Goal: Task Accomplishment & Management: Manage account settings

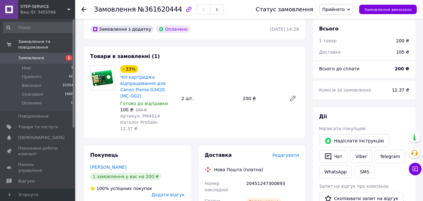
scroll to position [63, 0]
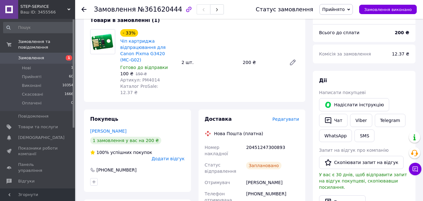
click at [255, 141] on div "20451247300893" at bounding box center [272, 150] width 55 height 18
copy div "20451247300893"
click at [360, 118] on link "Viber" at bounding box center [361, 120] width 22 height 13
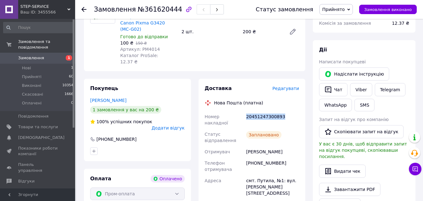
scroll to position [94, 0]
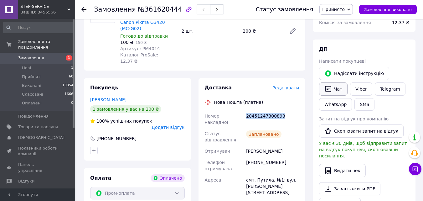
click at [340, 90] on button "Чат" at bounding box center [333, 88] width 28 height 13
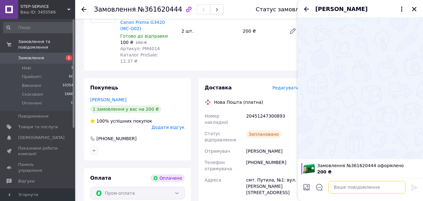
click at [367, 189] on textarea at bounding box center [366, 187] width 77 height 13
paste textarea "20451247300893"
type textarea "[PERSON_NAME] [PERSON_NAME]! ТТН 20451247300893"
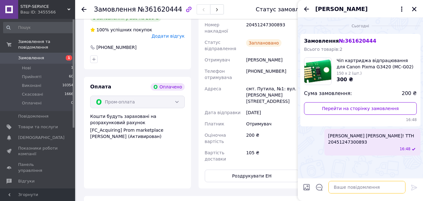
scroll to position [188, 0]
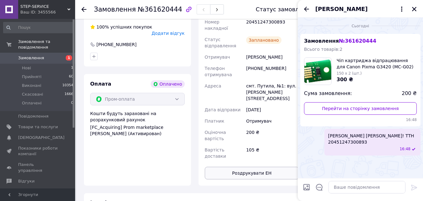
click at [276, 166] on button "Роздрукувати ЕН" at bounding box center [252, 172] width 94 height 13
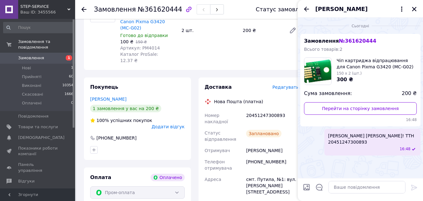
scroll to position [94, 0]
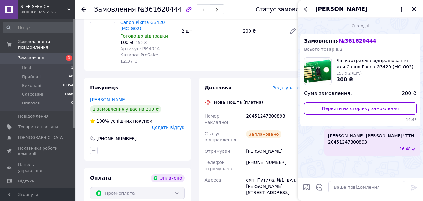
click at [265, 156] on div "[PHONE_NUMBER]" at bounding box center [272, 165] width 55 height 18
copy div "[PHONE_NUMBER]"
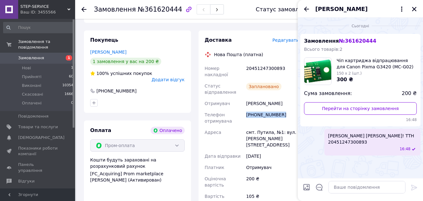
scroll to position [156, 0]
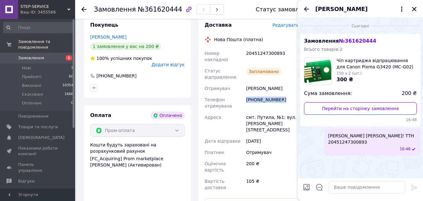
click at [38, 55] on span "Замовлення" at bounding box center [31, 58] width 26 height 6
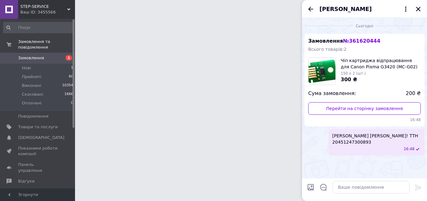
click at [421, 10] on icon "Закрити" at bounding box center [419, 9] width 6 height 6
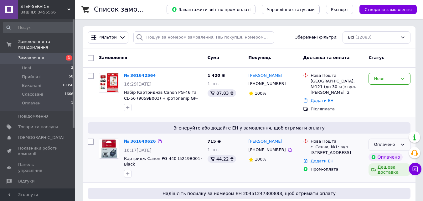
click at [384, 144] on div "Оплачено" at bounding box center [386, 144] width 24 height 7
click at [381, 159] on li "Прийнято" at bounding box center [389, 158] width 41 height 12
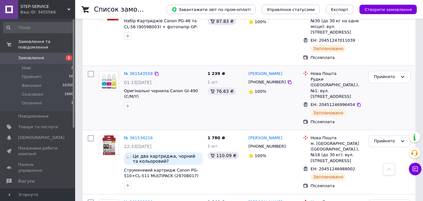
scroll to position [907, 0]
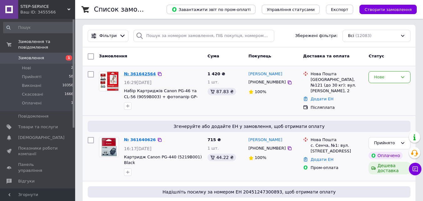
scroll to position [0, 0]
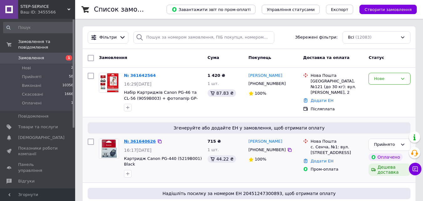
click at [143, 140] on link "№ 361640626" at bounding box center [140, 141] width 32 height 5
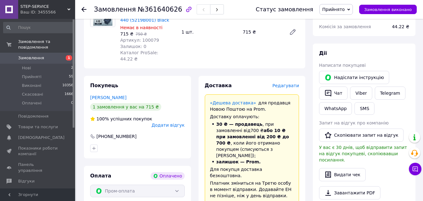
scroll to position [125, 0]
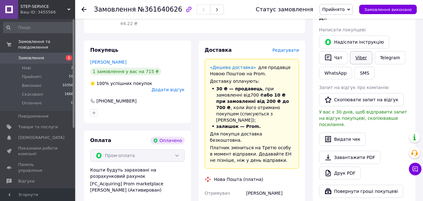
click at [360, 58] on link "Viber" at bounding box center [361, 57] width 22 height 13
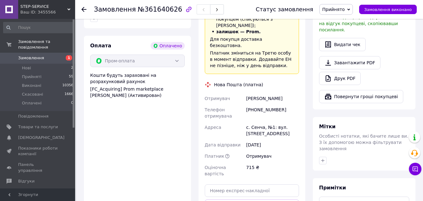
scroll to position [282, 0]
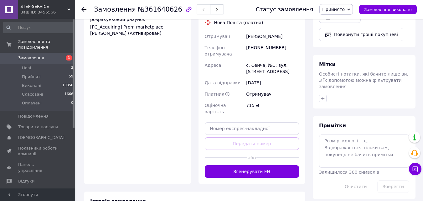
click at [253, 150] on div "або" at bounding box center [252, 157] width 94 height 15
click at [252, 165] on button "Згенерувати ЕН" at bounding box center [252, 171] width 94 height 13
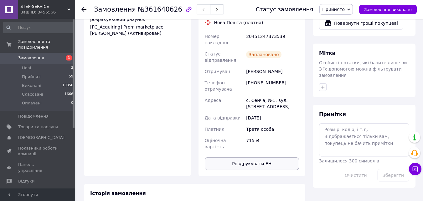
click at [275, 157] on button "Роздрукувати ЕН" at bounding box center [252, 163] width 94 height 13
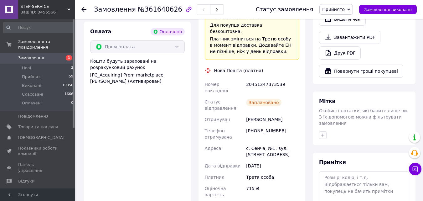
scroll to position [156, 0]
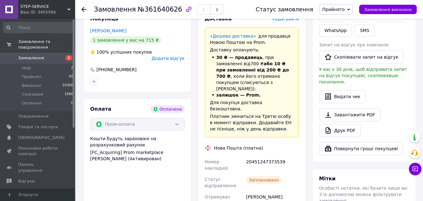
click at [264, 156] on div "20451247373539" at bounding box center [272, 165] width 55 height 18
copy div "20451247373539"
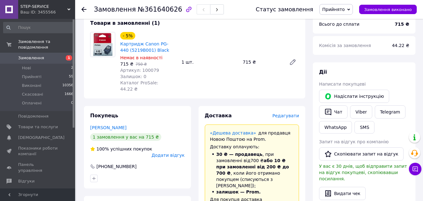
scroll to position [0, 0]
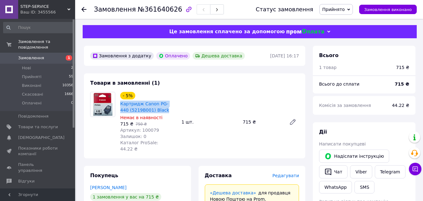
drag, startPoint x: 158, startPoint y: 110, endPoint x: 120, endPoint y: 103, distance: 38.5
click at [120, 103] on div "Картридж Canon PG-440 (5219B001) Black" at bounding box center [149, 107] width 58 height 14
copy link "Картридж Canon PG-440 (5219B001) Black"
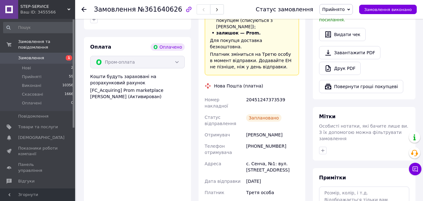
scroll to position [219, 0]
click at [276, 140] on div "[PHONE_NUMBER]" at bounding box center [272, 149] width 55 height 18
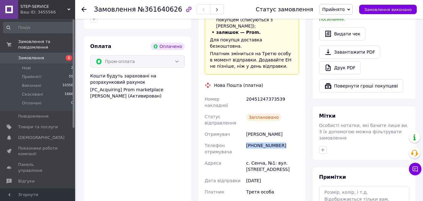
click at [276, 140] on div "[PHONE_NUMBER]" at bounding box center [272, 149] width 55 height 18
copy div "[PHONE_NUMBER]"
click at [43, 55] on span "Замовлення" at bounding box center [38, 58] width 40 height 6
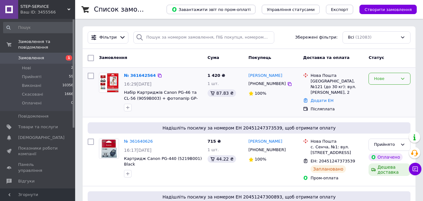
click at [390, 83] on div "Нове" at bounding box center [389, 79] width 42 height 12
click at [386, 92] on li "Прийнято" at bounding box center [389, 92] width 41 height 12
click at [136, 74] on link "№ 361642564" at bounding box center [138, 75] width 29 height 5
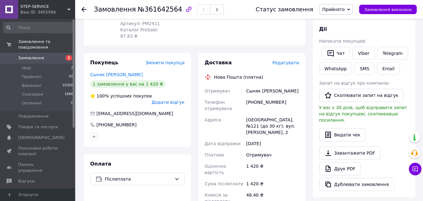
scroll to position [63, 0]
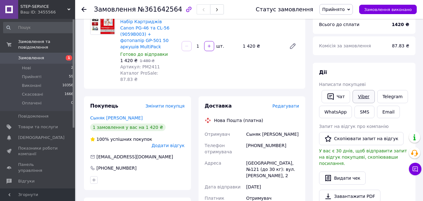
click at [361, 95] on link "Viber" at bounding box center [363, 96] width 22 height 13
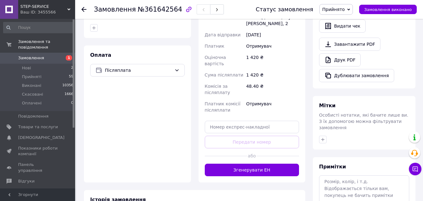
scroll to position [219, 0]
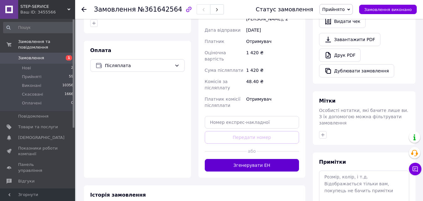
click at [264, 159] on button "Згенерувати ЕН" at bounding box center [252, 165] width 94 height 13
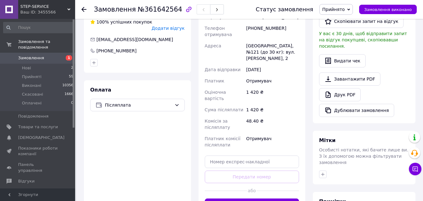
scroll to position [125, 0]
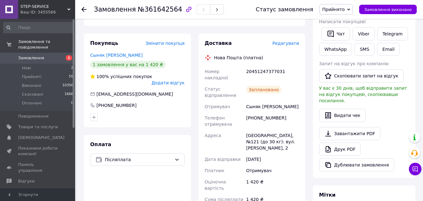
click at [311, 63] on div "Всього 1 товар 1 420 ₴ Доставка 87.1 ₴ Знижка Додати Всього до сплати 1420 ₴ Ко…" at bounding box center [364, 139] width 110 height 476
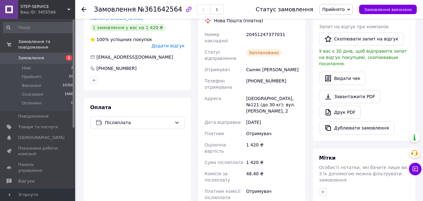
scroll to position [219, 0]
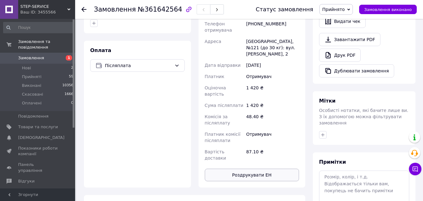
click at [264, 168] on button "Роздрукувати ЕН" at bounding box center [252, 174] width 94 height 13
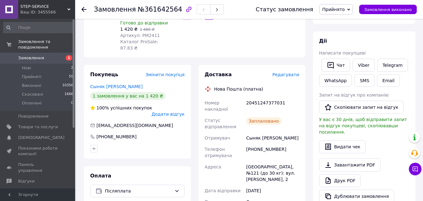
click at [274, 97] on div "20451247377031" at bounding box center [272, 106] width 55 height 18
copy div "20451247377031"
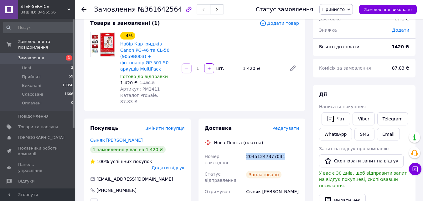
scroll to position [0, 0]
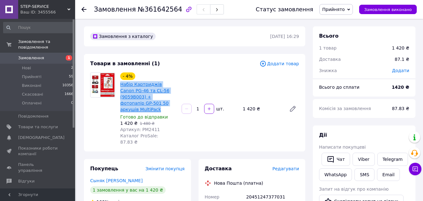
drag, startPoint x: 158, startPoint y: 104, endPoint x: 121, endPoint y: 86, distance: 41.3
click at [121, 86] on span "Набір Картриджів Canon PG-46 та CL-56 (9059B003) + фотопапір GP-501 50 аркушів …" at bounding box center [148, 96] width 56 height 31
copy link "Набір Картриджів Canon PG-46 та CL-56 (9059B003) + фотопапір GP-501 50 аркушів …"
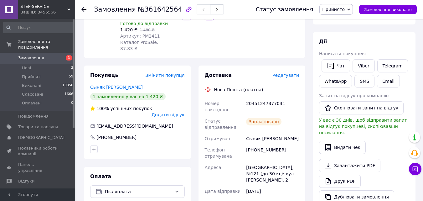
scroll to position [94, 0]
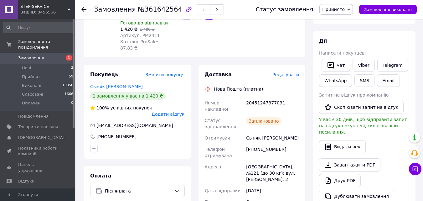
click at [262, 143] on div "[PHONE_NUMBER]" at bounding box center [272, 152] width 55 height 18
copy div "[PHONE_NUMBER]"
click at [28, 55] on span "Замовлення" at bounding box center [31, 58] width 26 height 6
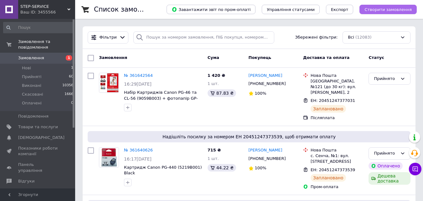
click at [386, 11] on span "Створити замовлення" at bounding box center [387, 9] width 47 height 5
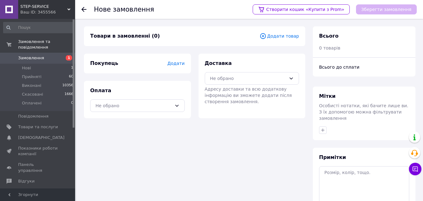
click at [180, 63] on span "Додати" at bounding box center [175, 63] width 17 height 5
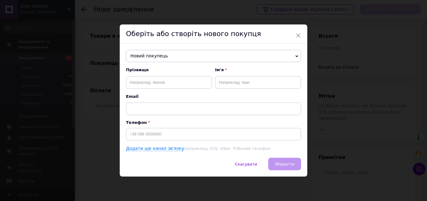
click at [169, 55] on span "Новий покупець" at bounding box center [213, 56] width 175 height 13
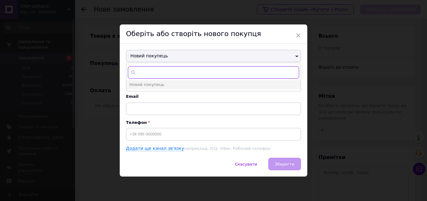
paste input "0971957629"
type input "0971957629"
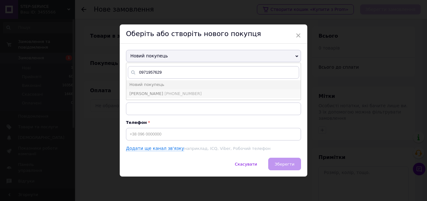
click at [171, 93] on span "[PHONE_NUMBER]" at bounding box center [183, 93] width 37 height 5
type input "[PERSON_NAME]"
type input "[PHONE_NUMBER]"
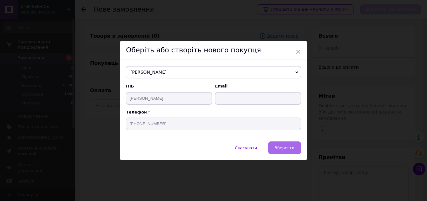
click at [288, 146] on span "Зберегти" at bounding box center [285, 147] width 20 height 5
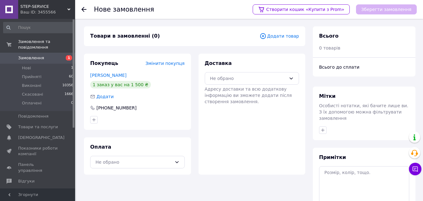
click at [286, 36] on span "Додати товар" at bounding box center [278, 36] width 39 height 7
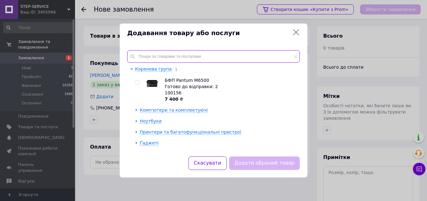
click at [244, 53] on input "text" at bounding box center [213, 56] width 173 height 13
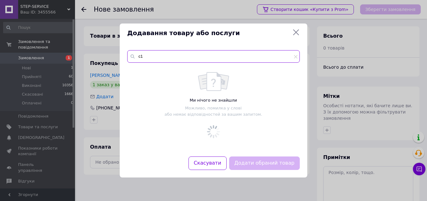
type input "с"
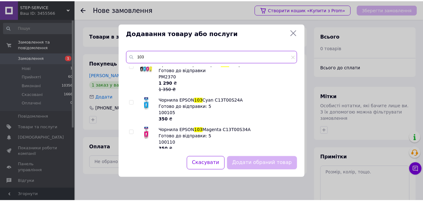
scroll to position [208, 0]
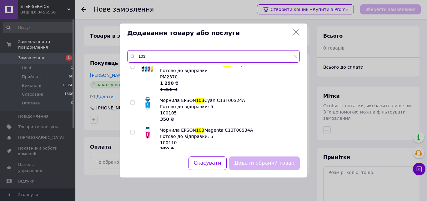
type input "103"
click at [135, 130] on span at bounding box center [132, 132] width 4 height 4
click at [135, 130] on input "checkbox" at bounding box center [132, 132] width 4 height 4
checkbox input "true"
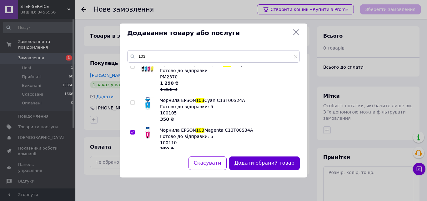
click at [251, 161] on button "Додати обраний товар" at bounding box center [264, 162] width 71 height 13
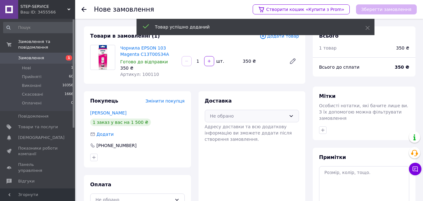
click at [253, 118] on div "Не обрано" at bounding box center [248, 115] width 76 height 7
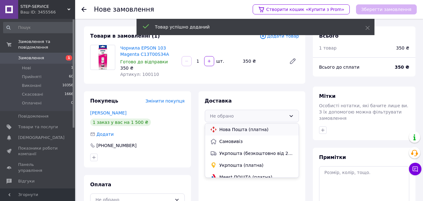
click at [242, 130] on span "Нова Пошта (платна)" at bounding box center [256, 129] width 74 height 6
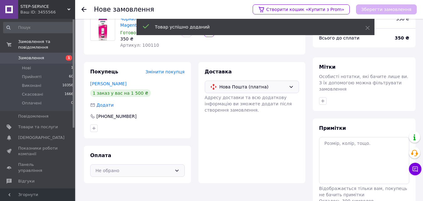
scroll to position [57, 0]
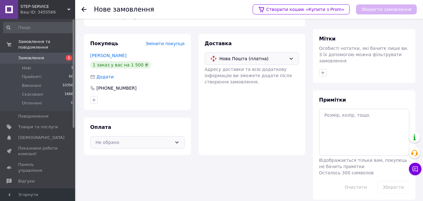
click at [160, 146] on div "Не обрано" at bounding box center [137, 142] width 94 height 13
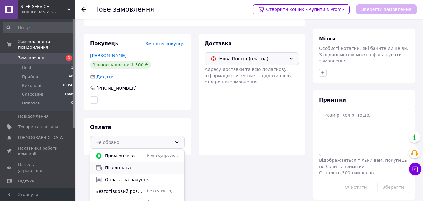
click at [129, 168] on span "Післяплата" at bounding box center [142, 167] width 74 height 6
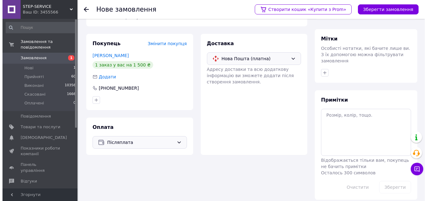
scroll to position [0, 0]
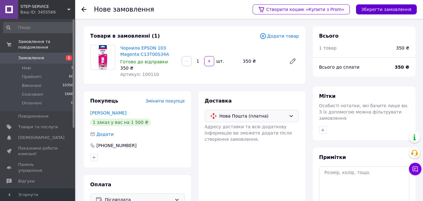
click at [374, 10] on button "Зберегти замовлення" at bounding box center [386, 9] width 61 height 10
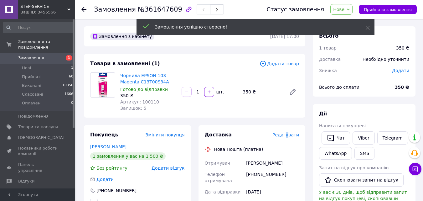
click at [289, 134] on span "Редагувати" at bounding box center [285, 134] width 27 height 5
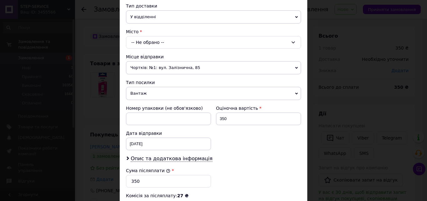
scroll to position [156, 0]
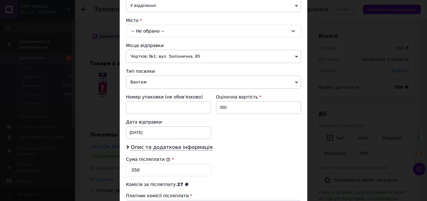
click at [167, 33] on div "-- Не обрано --" at bounding box center [213, 31] width 175 height 13
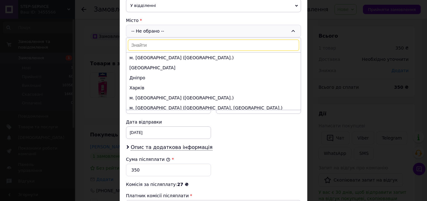
click at [164, 48] on input at bounding box center [213, 44] width 171 height 11
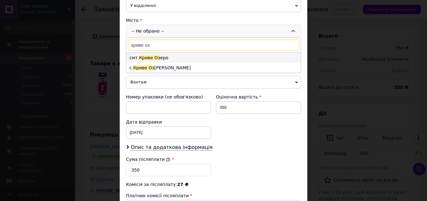
type input "криве оз"
click at [157, 56] on li "смт. Криве Оз еро" at bounding box center [213, 58] width 175 height 10
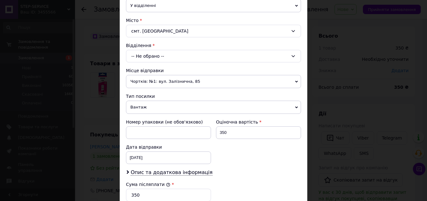
click at [167, 56] on div "-- Не обрано --" at bounding box center [213, 56] width 175 height 13
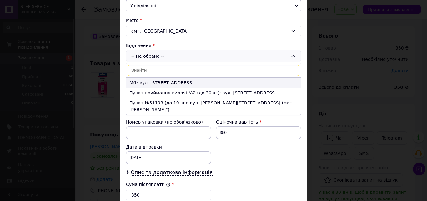
click at [159, 80] on li "№1: вул. [STREET_ADDRESS]" at bounding box center [213, 83] width 175 height 10
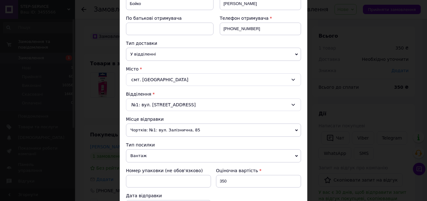
scroll to position [94, 0]
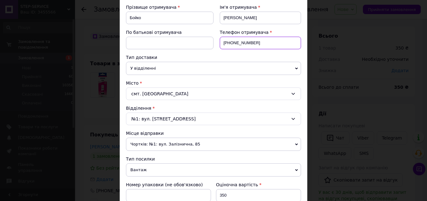
click at [239, 43] on input "[PHONE_NUMBER]" at bounding box center [260, 43] width 81 height 13
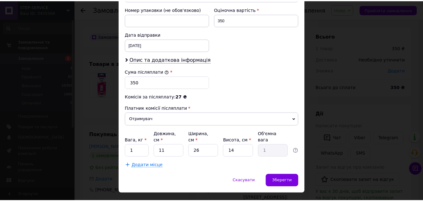
scroll to position [277, 0]
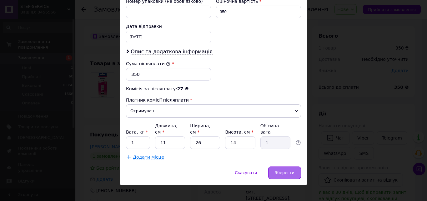
click at [278, 170] on span "Зберегти" at bounding box center [285, 172] width 20 height 5
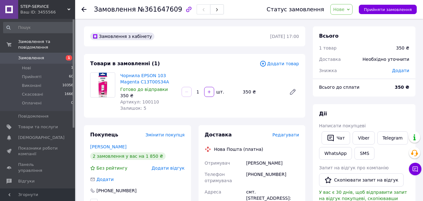
drag, startPoint x: 339, startPoint y: 9, endPoint x: 342, endPoint y: 12, distance: 3.8
click at [339, 10] on span "Нове" at bounding box center [341, 9] width 22 height 11
click at [347, 23] on li "Прийнято" at bounding box center [344, 21] width 29 height 9
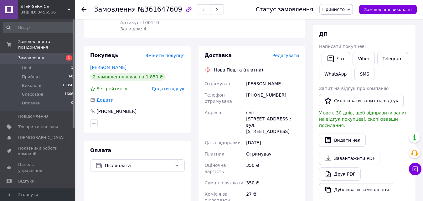
scroll to position [156, 0]
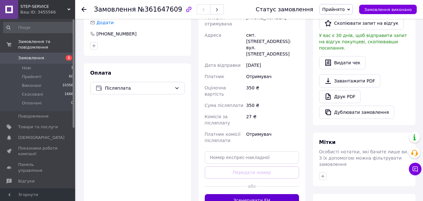
click at [260, 194] on button "Згенерувати ЕН" at bounding box center [252, 200] width 94 height 13
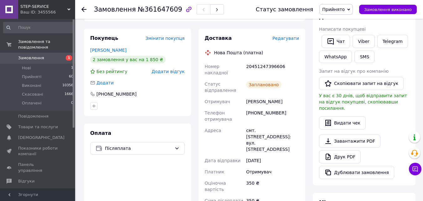
scroll to position [63, 0]
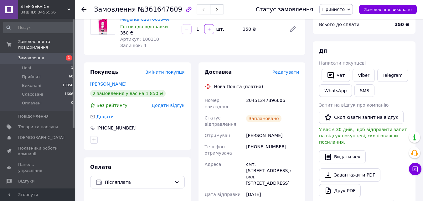
click at [46, 53] on link "Замовлення 1" at bounding box center [38, 58] width 77 height 11
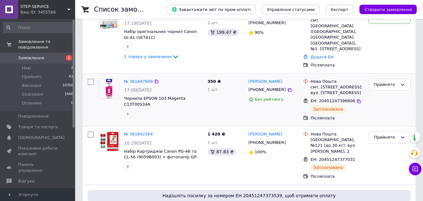
scroll to position [63, 0]
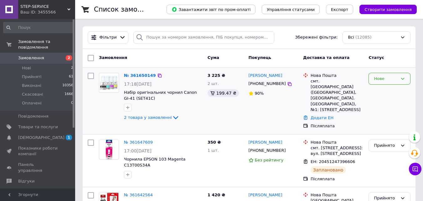
click at [408, 76] on div "Нове" at bounding box center [389, 79] width 42 height 12
click at [393, 91] on li "Прийнято" at bounding box center [389, 92] width 41 height 12
click at [136, 74] on link "№ 361650149" at bounding box center [138, 75] width 29 height 5
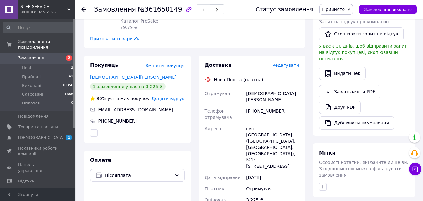
scroll to position [250, 0]
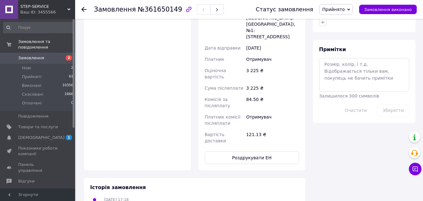
scroll to position [344, 0]
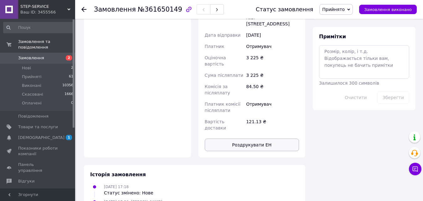
click at [265, 138] on button "Роздрукувати ЕН" at bounding box center [252, 144] width 94 height 13
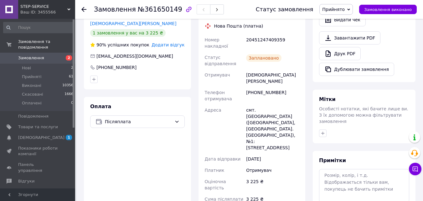
scroll to position [219, 0]
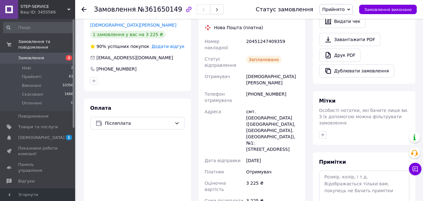
click at [269, 88] on div "[PHONE_NUMBER]" at bounding box center [272, 97] width 55 height 18
copy div "[PHONE_NUMBER]"
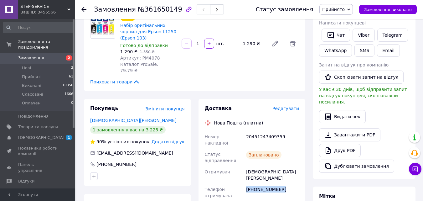
scroll to position [94, 0]
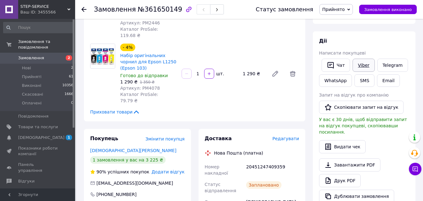
click at [359, 64] on link "Viber" at bounding box center [363, 65] width 22 height 13
click at [186, 11] on icon "button" at bounding box center [188, 9] width 5 height 5
click at [185, 12] on icon "button" at bounding box center [189, 10] width 8 height 8
click at [97, 8] on span "Замовлення" at bounding box center [115, 10] width 42 height 8
drag, startPoint x: 95, startPoint y: 8, endPoint x: 171, endPoint y: 10, distance: 75.1
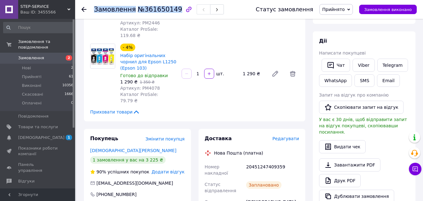
click at [171, 10] on h1 "Замовлення №361650149" at bounding box center [138, 10] width 88 height 8
copy h1 "Замовлення №361650149"
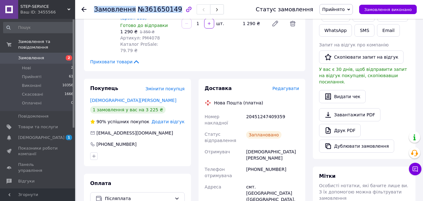
scroll to position [188, 0]
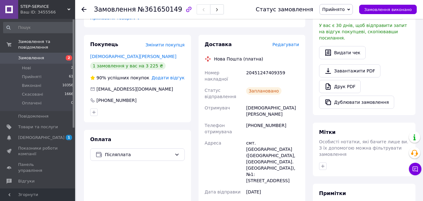
click at [273, 67] on div "20451247409359" at bounding box center [272, 76] width 55 height 18
copy div "20451247409359"
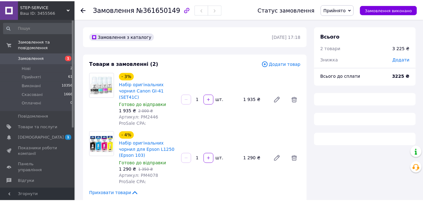
scroll to position [188, 0]
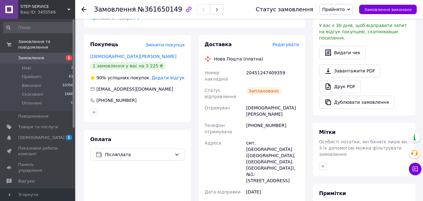
click at [39, 55] on span "Замовлення" at bounding box center [31, 58] width 26 height 6
